Goal: Browse casually: Explore the website without a specific task or goal

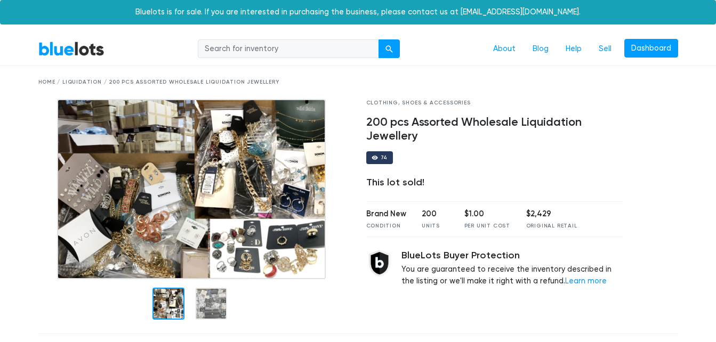
click at [69, 46] on link "BlueLots" at bounding box center [71, 48] width 66 height 15
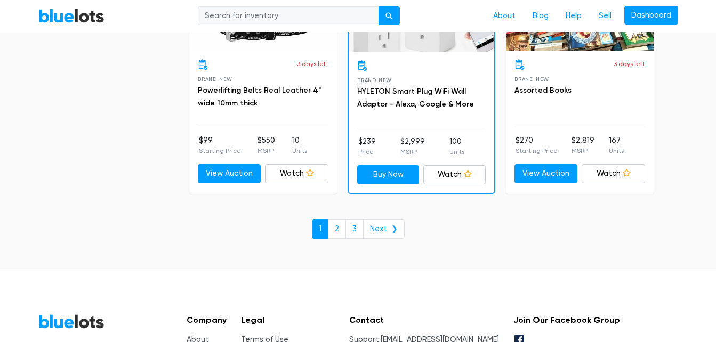
scroll to position [4681, 0]
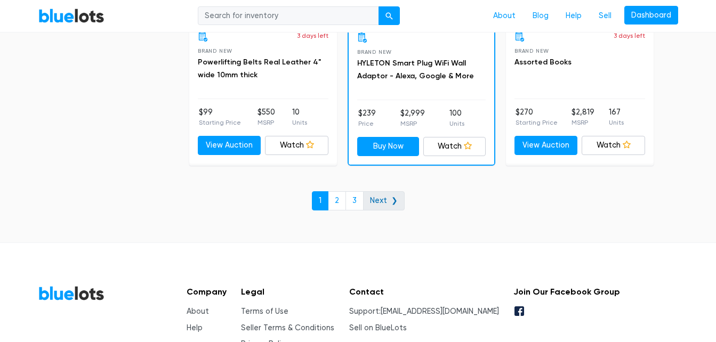
click at [377, 198] on link "Next ❯" at bounding box center [384, 200] width 42 height 19
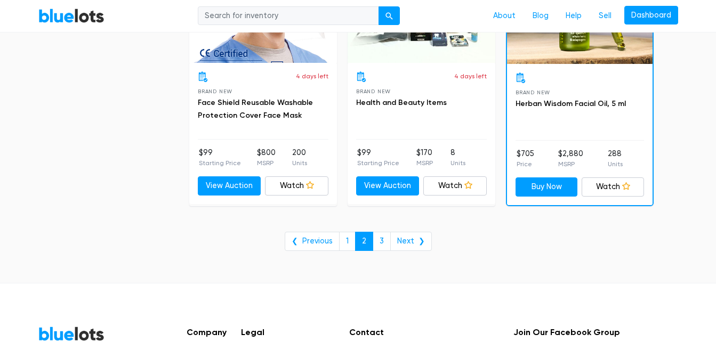
scroll to position [4504, 0]
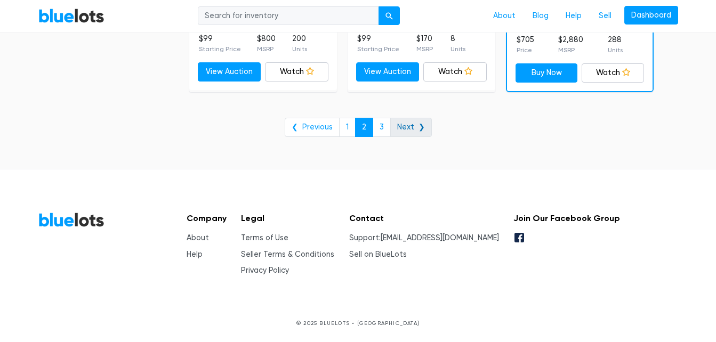
click at [406, 128] on link "Next ❯" at bounding box center [411, 127] width 42 height 19
